Goal: Task Accomplishment & Management: Manage account settings

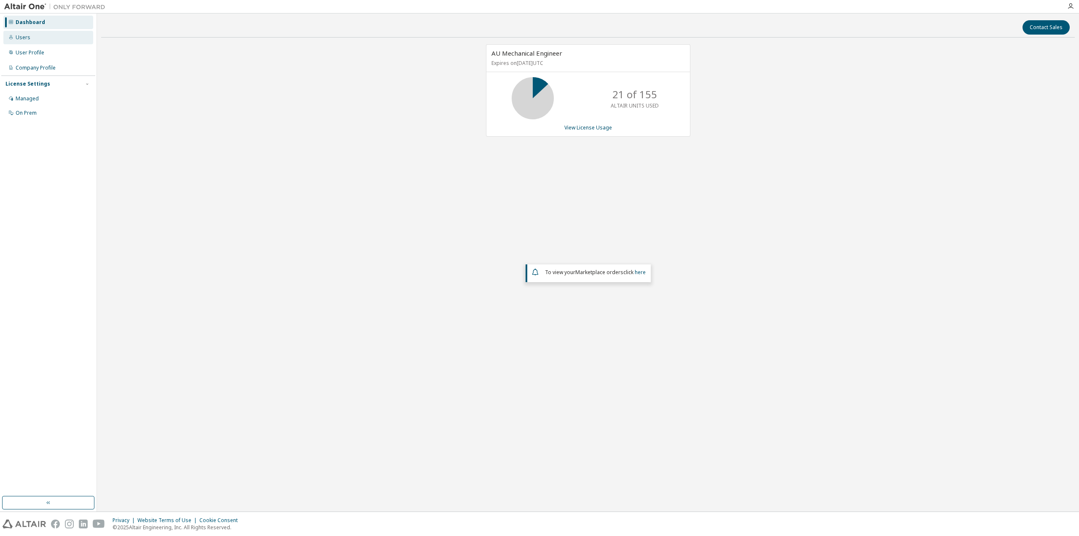
click at [33, 37] on div "Users" at bounding box center [48, 37] width 90 height 13
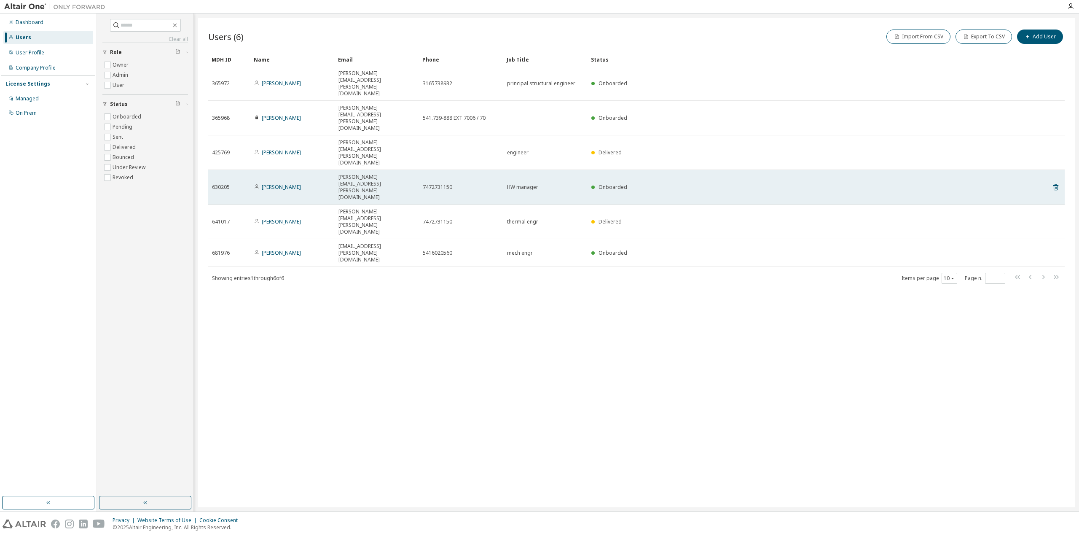
click at [369, 174] on span "[PERSON_NAME][EMAIL_ADDRESS][PERSON_NAME][DOMAIN_NAME]" at bounding box center [377, 187] width 77 height 27
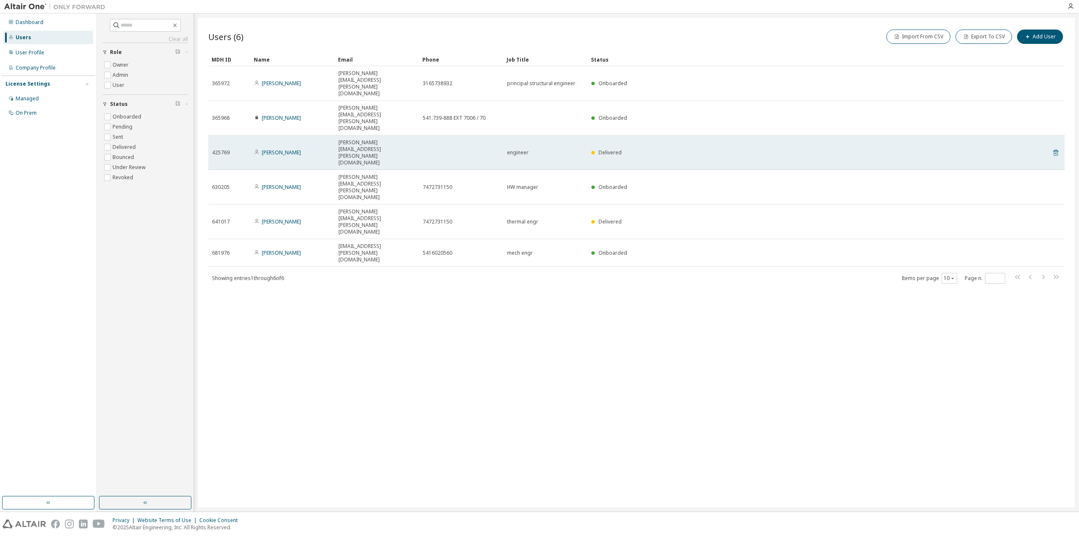
click at [1056, 148] on icon at bounding box center [1056, 153] width 8 height 10
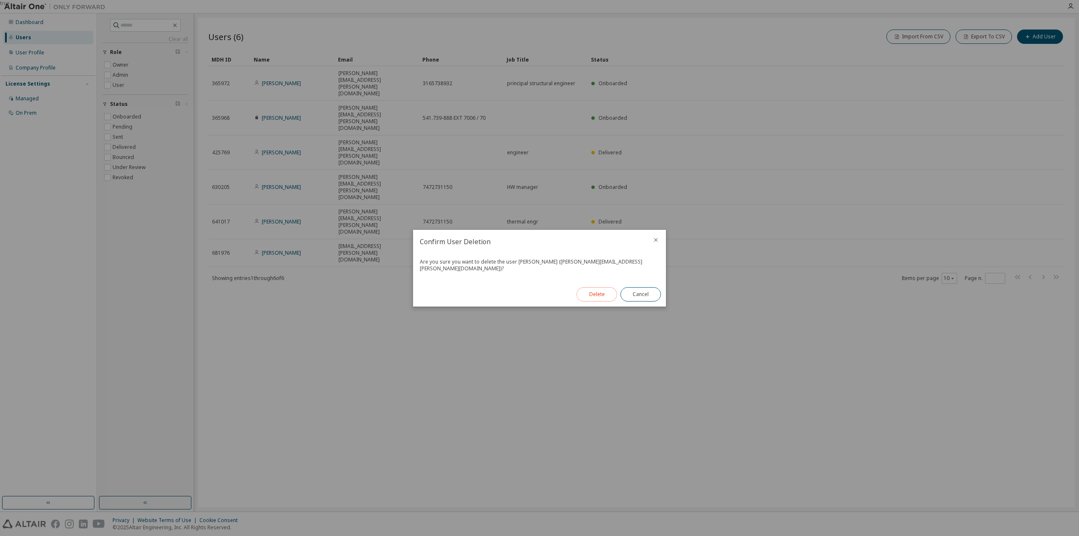
click at [610, 289] on button "Delete" at bounding box center [597, 294] width 40 height 14
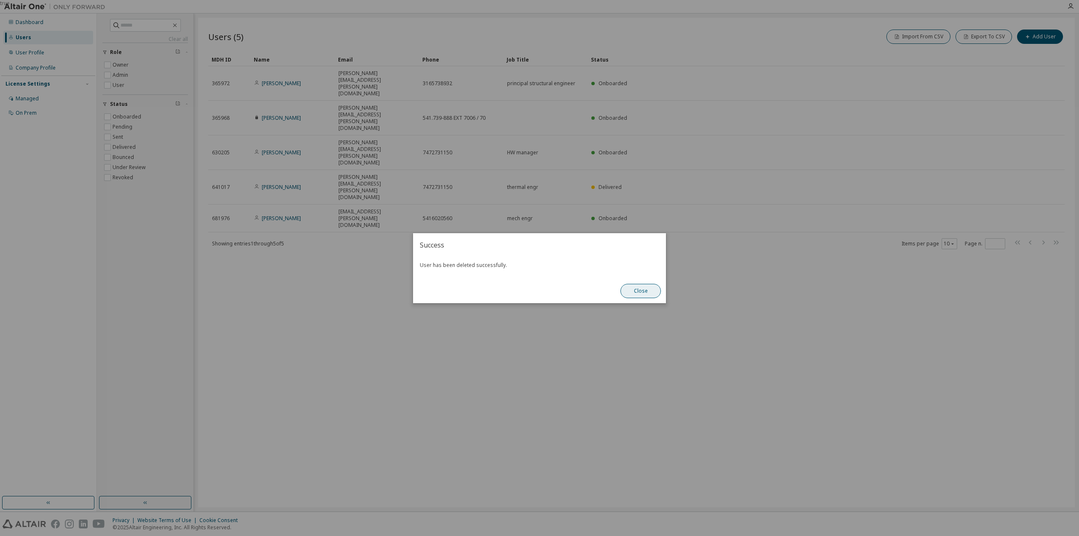
click at [637, 291] on button "Close" at bounding box center [641, 291] width 40 height 14
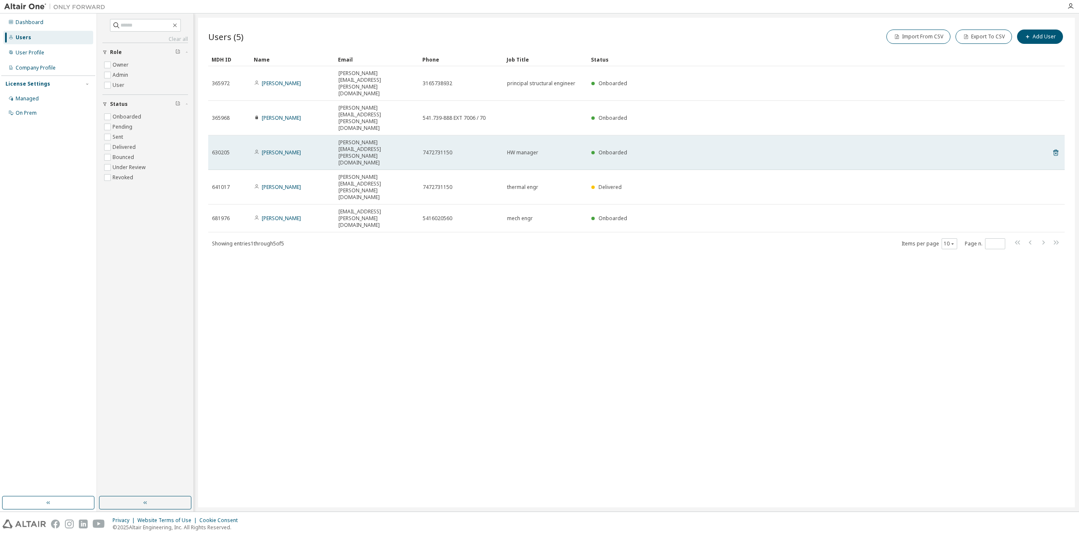
click at [370, 139] on span "[PERSON_NAME][EMAIL_ADDRESS][PERSON_NAME][DOMAIN_NAME]" at bounding box center [377, 152] width 77 height 27
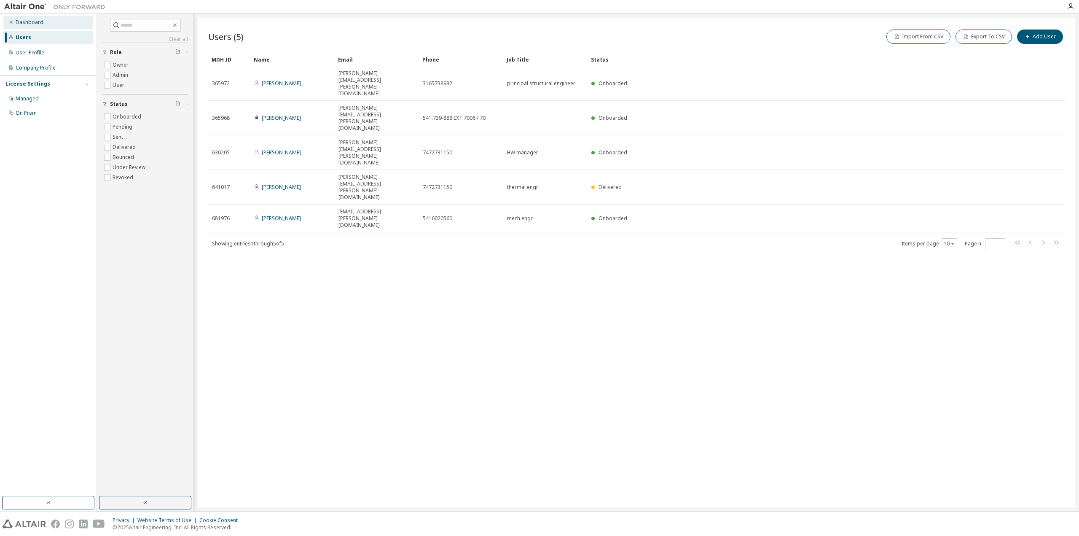
click at [27, 19] on div "Dashboard" at bounding box center [30, 22] width 28 height 7
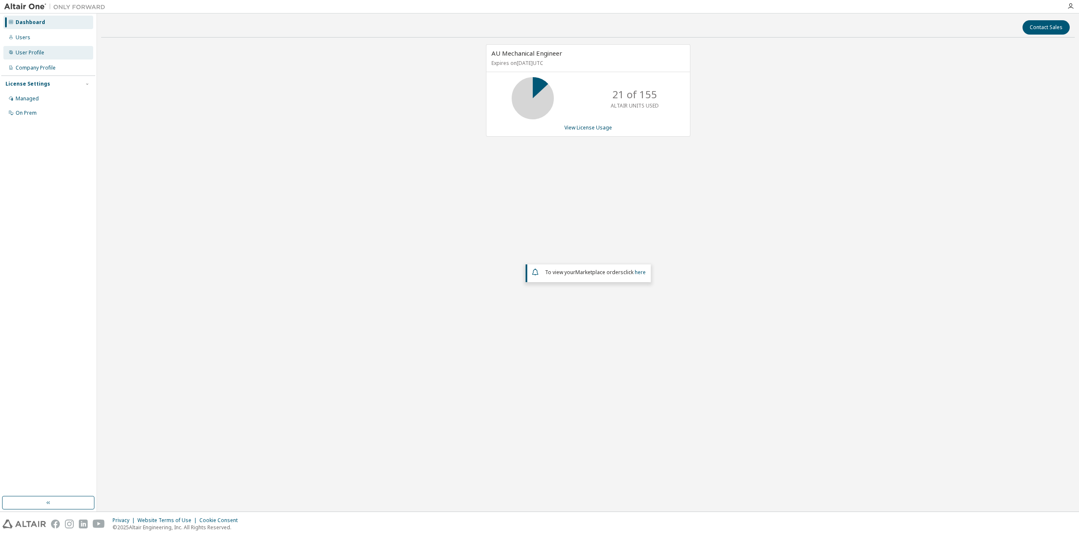
click at [32, 49] on div "User Profile" at bounding box center [30, 52] width 29 height 7
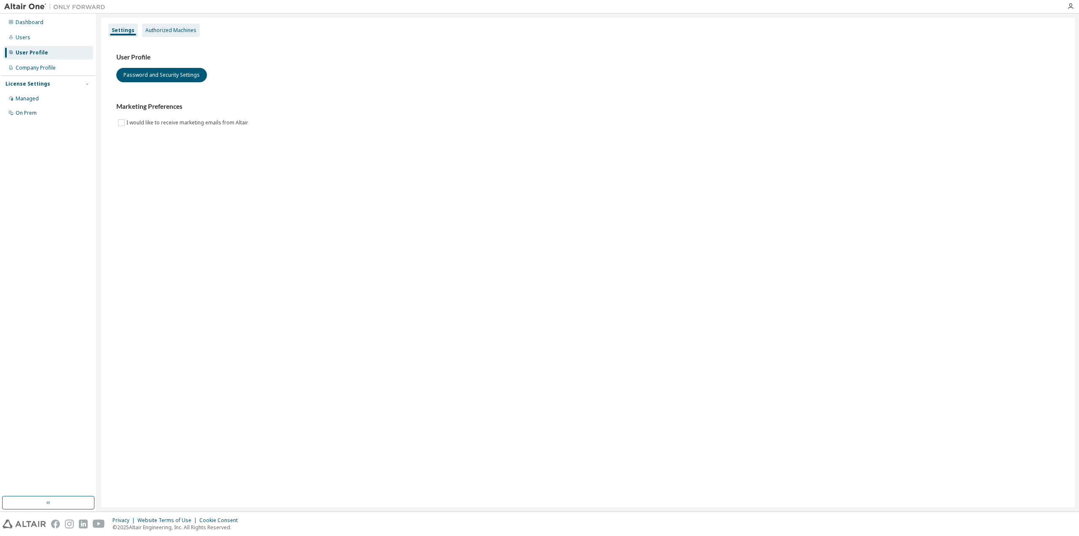
click at [184, 27] on div "Authorized Machines" at bounding box center [171, 30] width 58 height 13
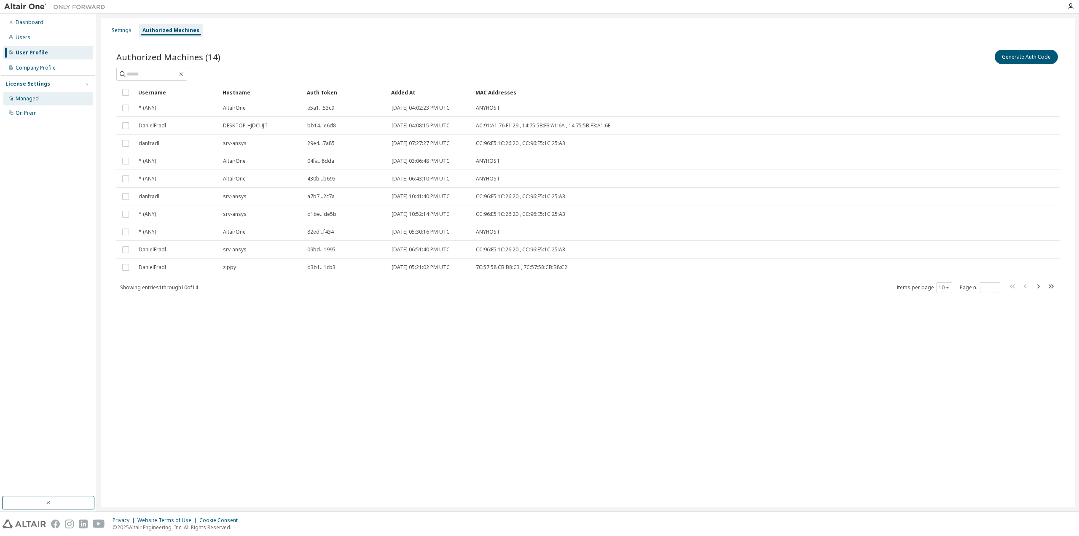
click at [47, 101] on div "Managed" at bounding box center [48, 98] width 90 height 13
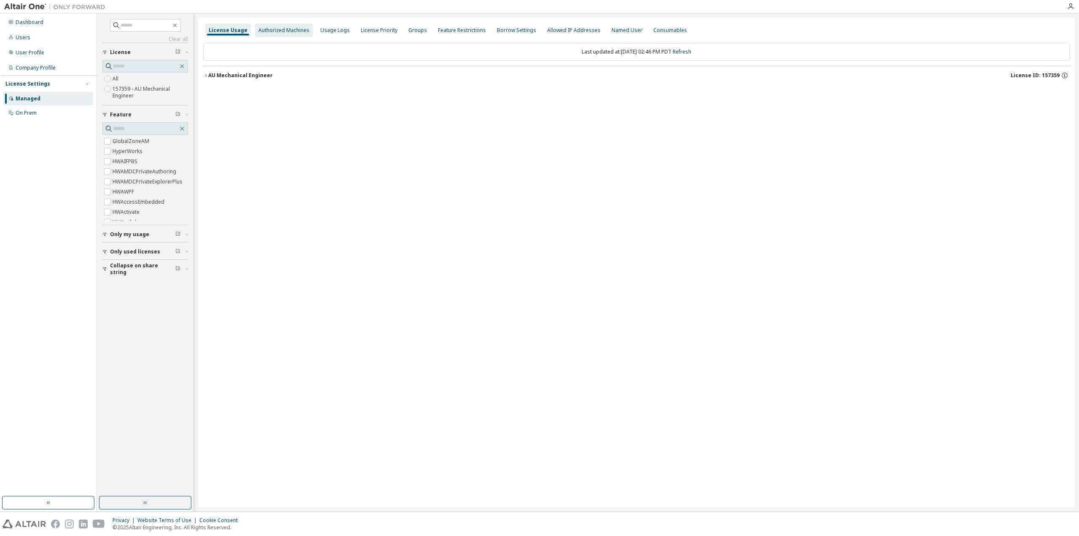
click at [271, 29] on div "Authorized Machines" at bounding box center [283, 30] width 51 height 7
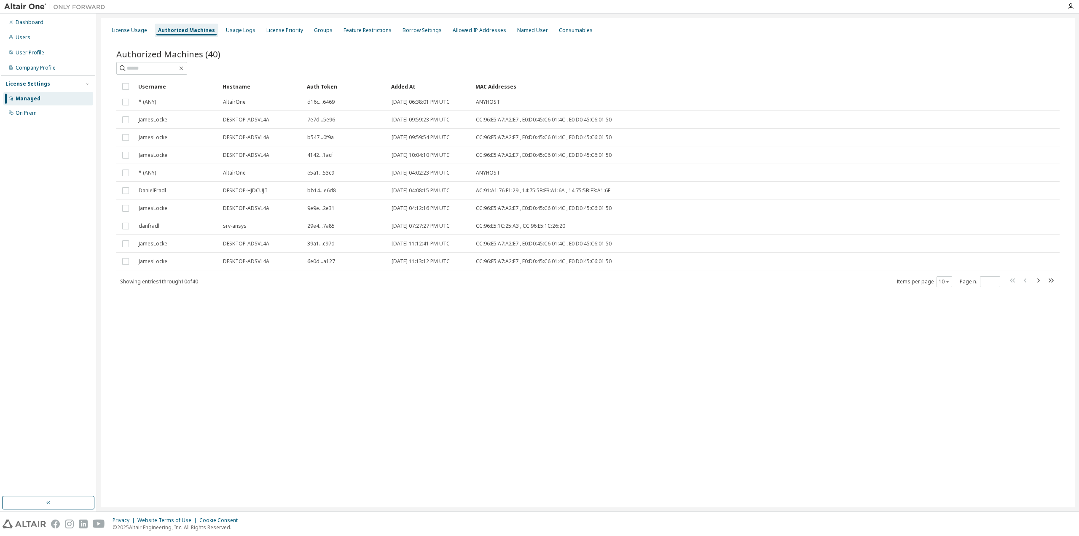
click at [212, 350] on div "License Usage Authorized Machines Usage Logs License Priority Groups Feature Re…" at bounding box center [588, 263] width 974 height 490
click at [24, 52] on div "User Profile" at bounding box center [30, 52] width 29 height 7
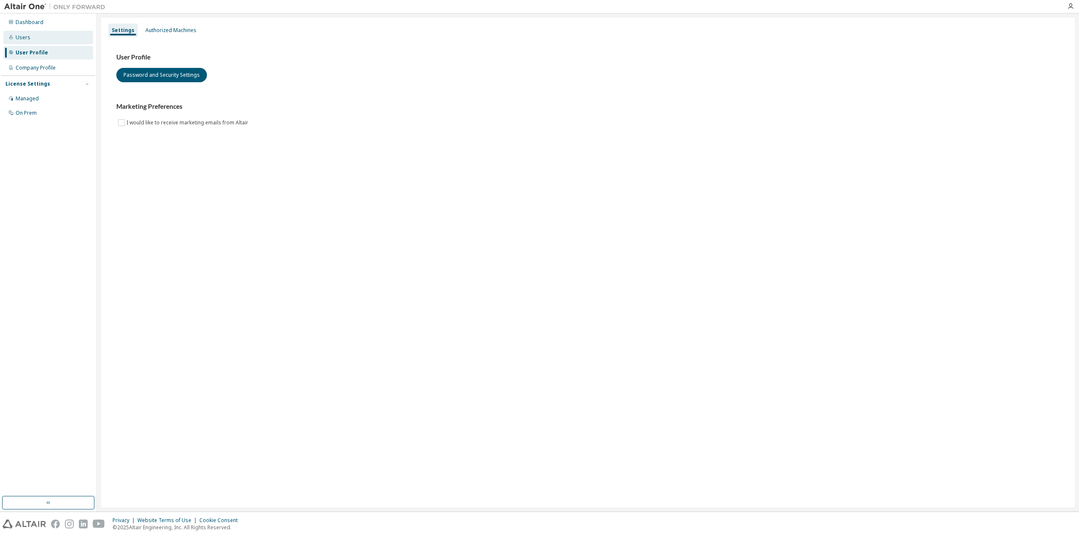
click at [32, 37] on div "Users" at bounding box center [48, 37] width 90 height 13
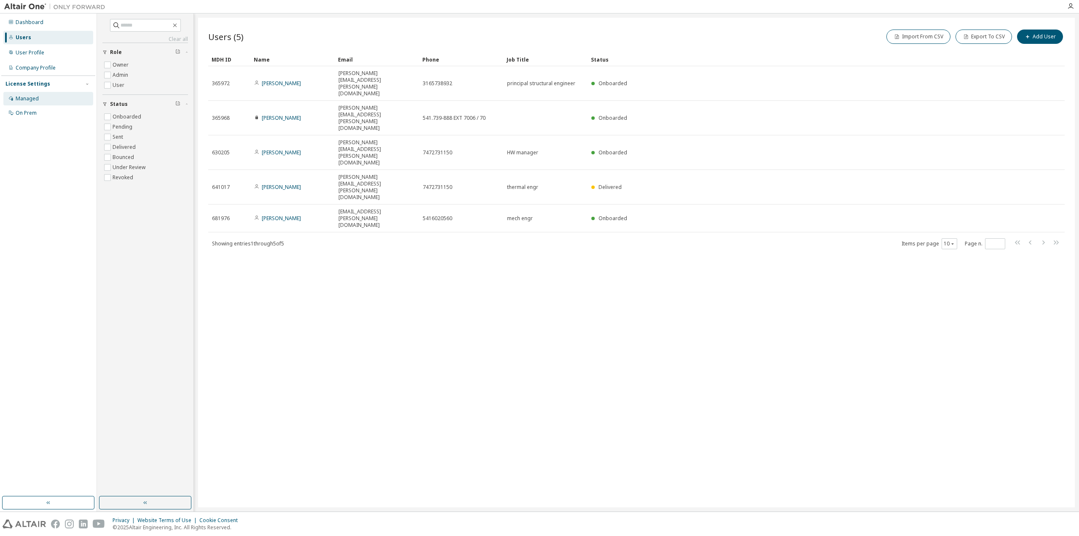
click at [27, 100] on div "Managed" at bounding box center [27, 98] width 23 height 7
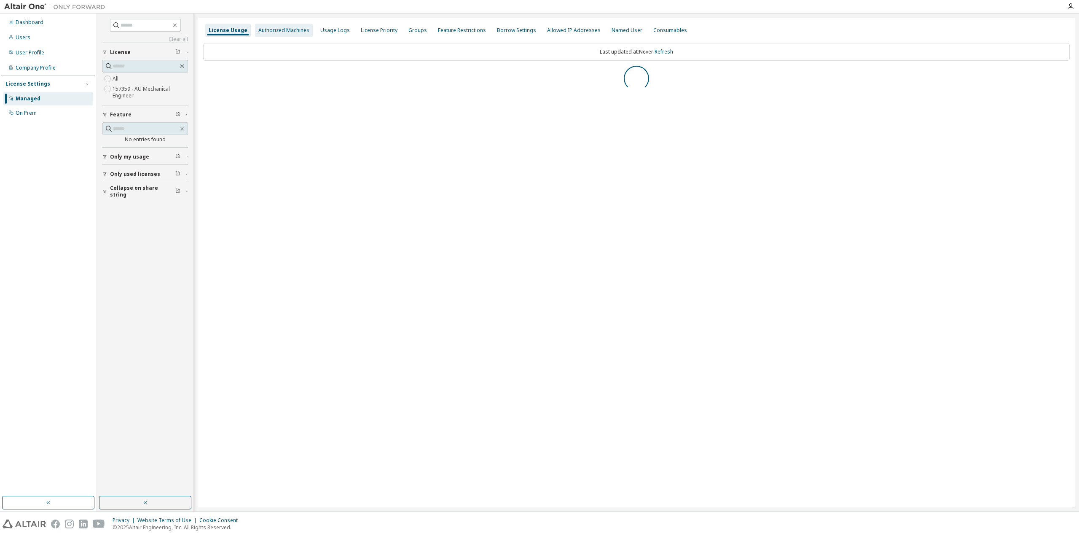
click at [280, 29] on div "Authorized Machines" at bounding box center [283, 30] width 51 height 7
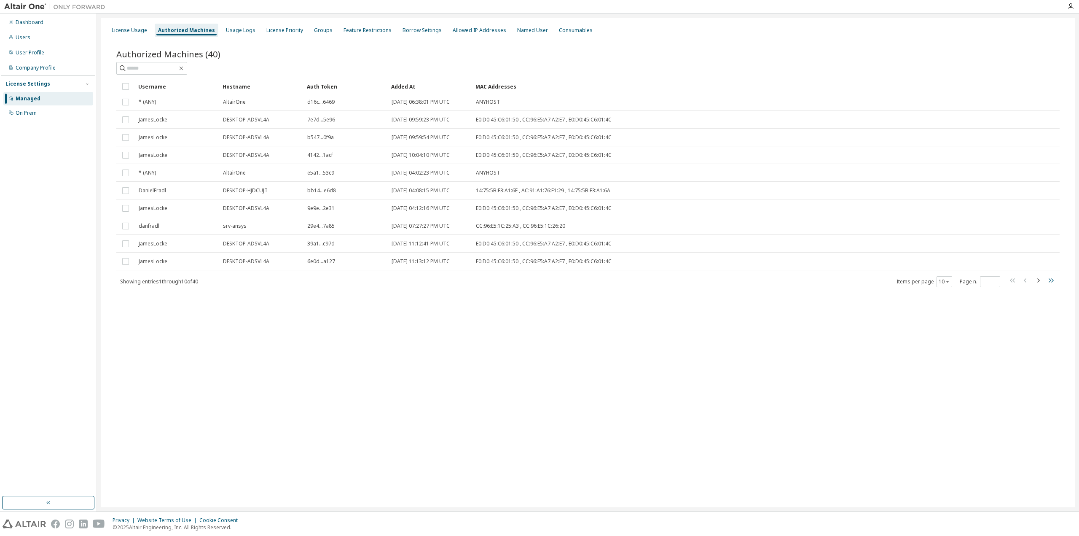
click at [1051, 279] on icon "button" at bounding box center [1051, 280] width 10 height 10
click at [1012, 280] on icon "button" at bounding box center [1012, 280] width 5 height 4
type input "*"
click at [131, 29] on div "License Usage" at bounding box center [129, 30] width 35 height 7
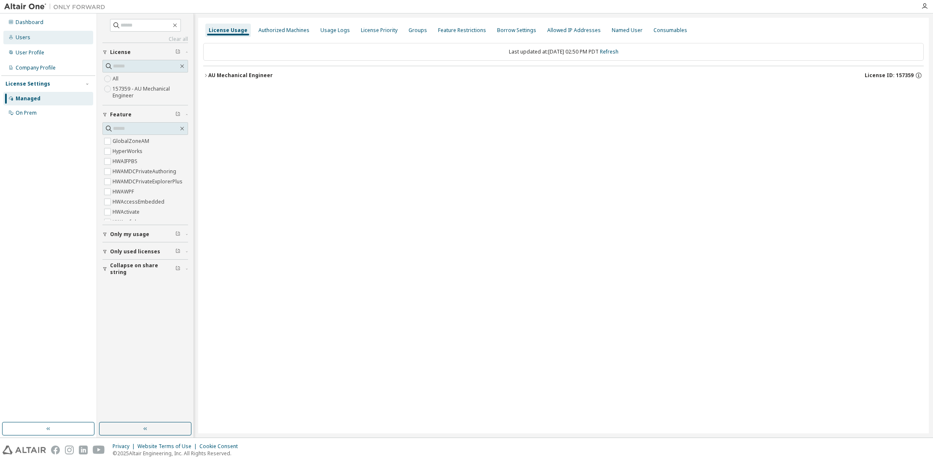
click at [32, 38] on div "Users" at bounding box center [48, 37] width 90 height 13
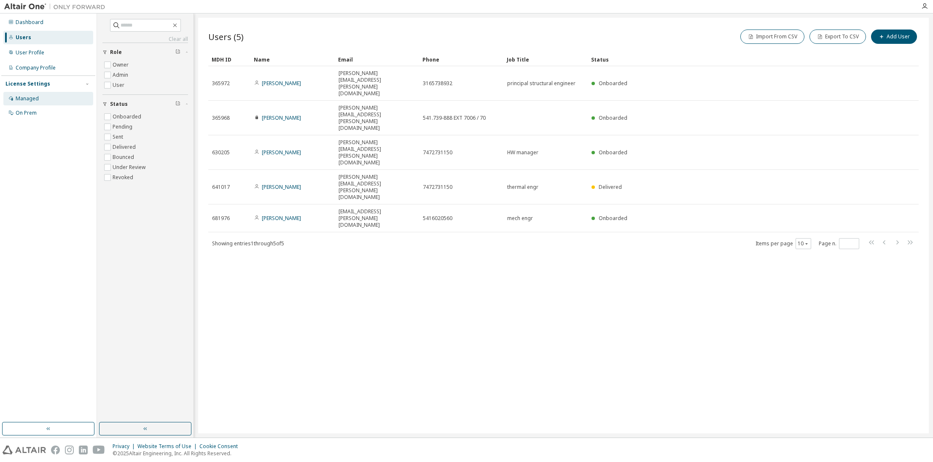
click at [30, 99] on div "Managed" at bounding box center [27, 98] width 23 height 7
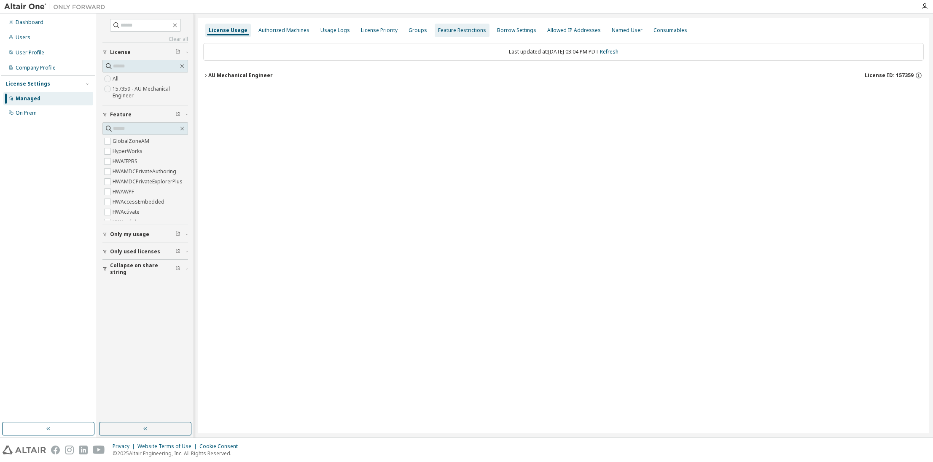
click at [376, 32] on div "License Priority" at bounding box center [379, 30] width 37 height 7
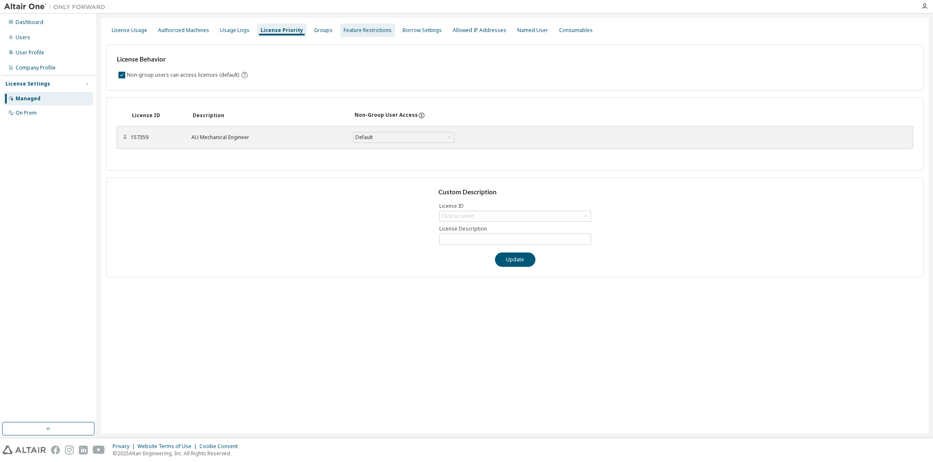
click at [380, 30] on div "Feature Restrictions" at bounding box center [368, 30] width 48 height 7
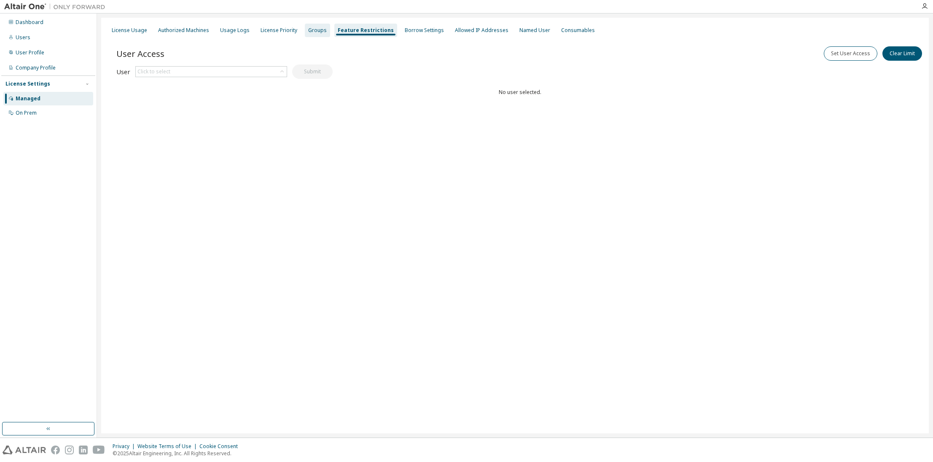
click at [318, 30] on div "Groups" at bounding box center [317, 30] width 19 height 7
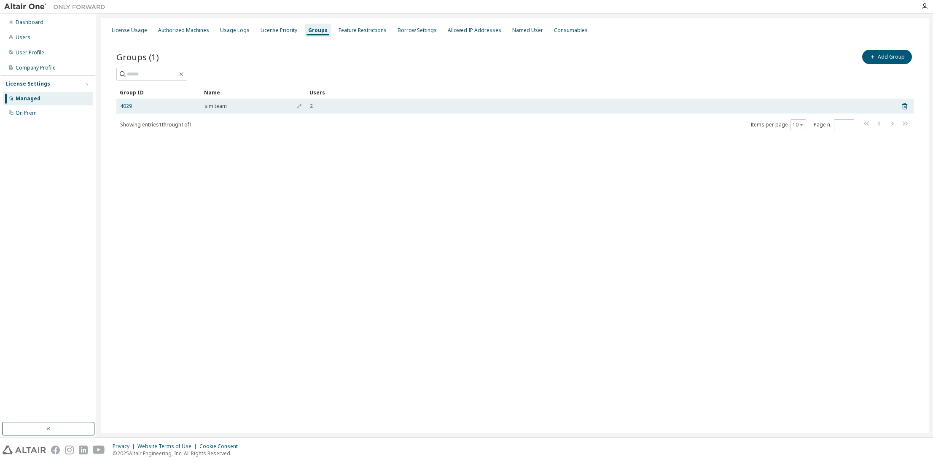
click at [446, 105] on div "2" at bounding box center [600, 106] width 580 height 7
click at [391, 109] on td "2" at bounding box center [599, 106] width 587 height 14
click at [164, 108] on div "4029" at bounding box center [158, 106] width 77 height 7
click at [127, 105] on link "4029" at bounding box center [126, 106] width 12 height 7
